Goal: Transaction & Acquisition: Subscribe to service/newsletter

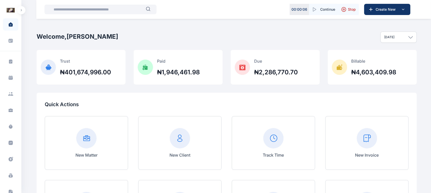
click at [22, 11] on button "button" at bounding box center [21, 10] width 8 height 8
click at [17, 5] on div "Zeek Law Firm Dashboard dashboard Conflict-Check conflict-check Task Management…" at bounding box center [10, 96] width 21 height 193
click at [22, 6] on button "button" at bounding box center [21, 10] width 8 height 8
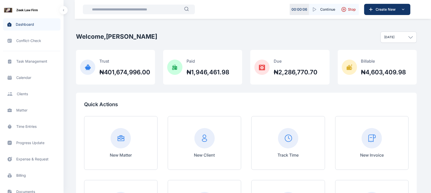
scroll to position [84, 0]
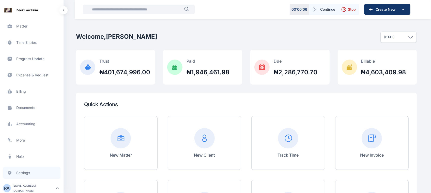
click at [26, 175] on span "Settings settings settings" at bounding box center [31, 173] width 57 height 12
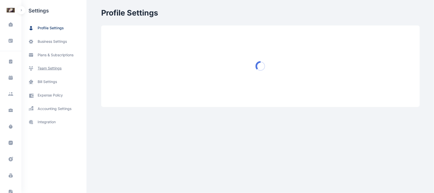
click at [56, 72] on span "team settings" at bounding box center [53, 68] width 65 height 13
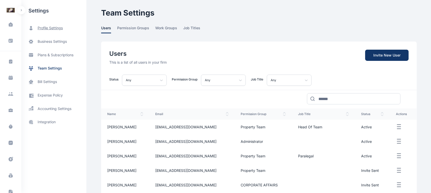
click at [54, 23] on span "profile settings" at bounding box center [53, 27] width 65 height 13
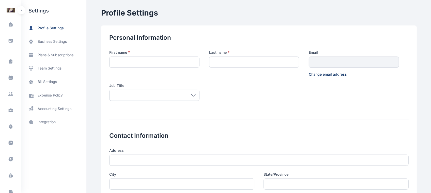
type input "********"
type input "*****"
type input "**********"
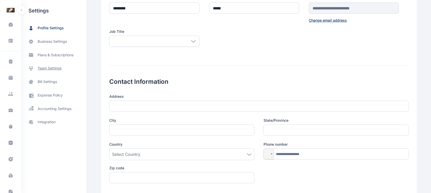
scroll to position [48, 0]
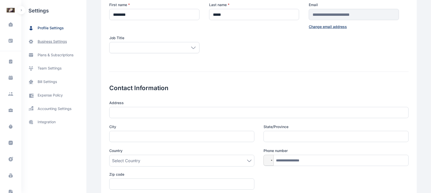
click at [62, 38] on span "business settings" at bounding box center [53, 41] width 65 height 13
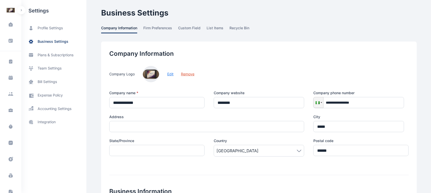
click at [167, 72] on button "Edit" at bounding box center [170, 73] width 6 height 5
click at [63, 56] on span "plans & subscriptions" at bounding box center [56, 54] width 36 height 5
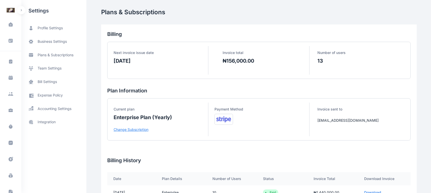
click at [132, 128] on p "Change Subscription" at bounding box center [161, 129] width 95 height 5
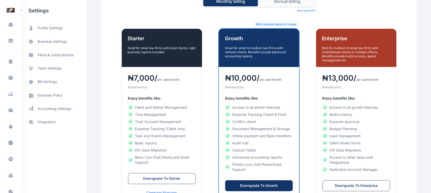
scroll to position [107, 0]
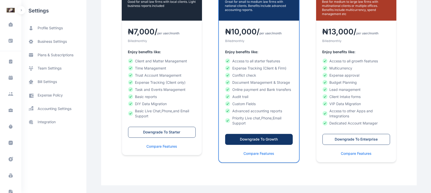
click at [268, 140] on div "Downgrade To Growth" at bounding box center [259, 139] width 57 height 5
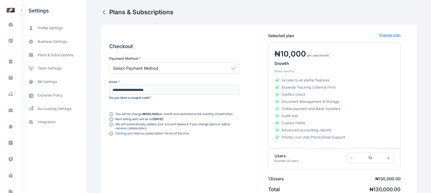
click at [219, 64] on div "Select Payment Method" at bounding box center [174, 68] width 130 height 11
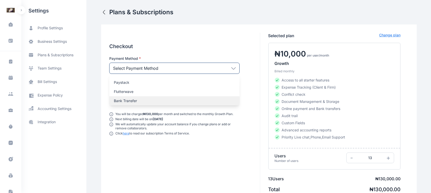
click at [178, 102] on p "Bank Transfer" at bounding box center [174, 100] width 121 height 5
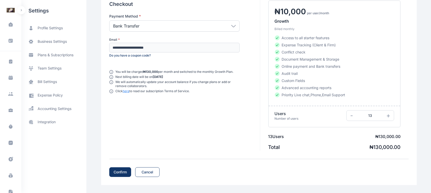
scroll to position [42, 0]
click at [121, 169] on div "Confirm" at bounding box center [120, 171] width 13 height 5
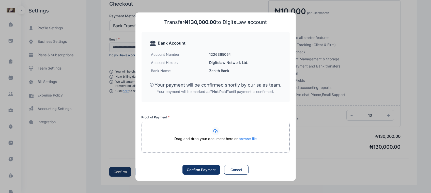
click at [234, 139] on div "Drag and drop your document here or browse file" at bounding box center [216, 141] width 148 height 10
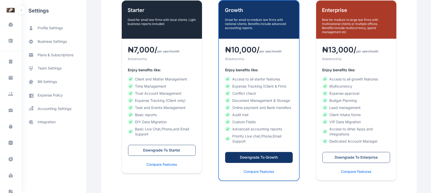
scroll to position [107, 0]
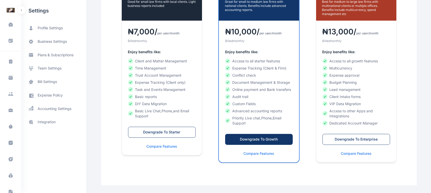
click at [20, 9] on button "button" at bounding box center [21, 10] width 8 height 8
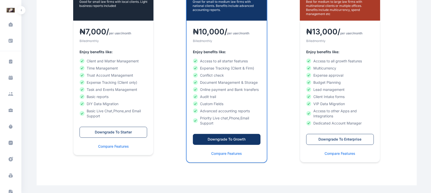
click at [22, 6] on div "Dashboard dashboard Conflict-Check conflict-check Task Management task manageme…" at bounding box center [215, 43] width 431 height 301
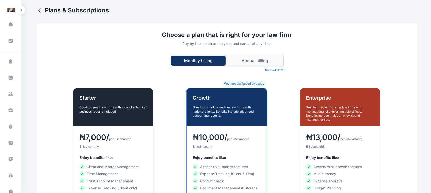
scroll to position [0, 0]
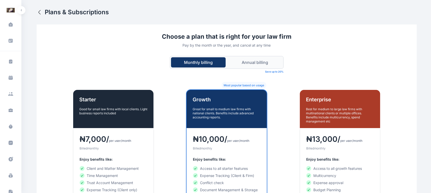
click at [14, 14] on div "Dashboard dashboard Conflict-Check conflict-check Task Management task manageme…" at bounding box center [10, 122] width 21 height 216
click at [22, 8] on button "button" at bounding box center [21, 10] width 8 height 8
